Goal: Information Seeking & Learning: Learn about a topic

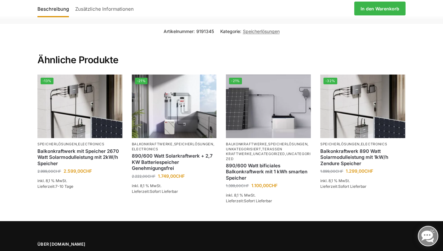
scroll to position [1138, 0]
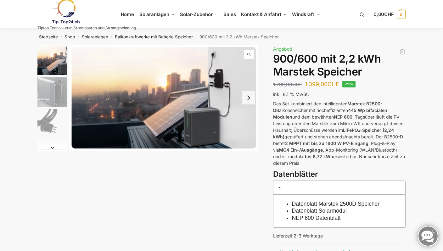
click at [199, 128] on img "1 / 8" at bounding box center [163, 98] width 189 height 106
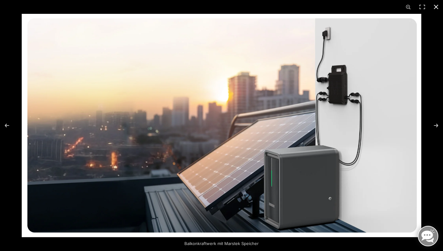
click at [435, 8] on button "Close (Esc)" at bounding box center [436, 7] width 14 height 14
